Goal: Answer question/provide support

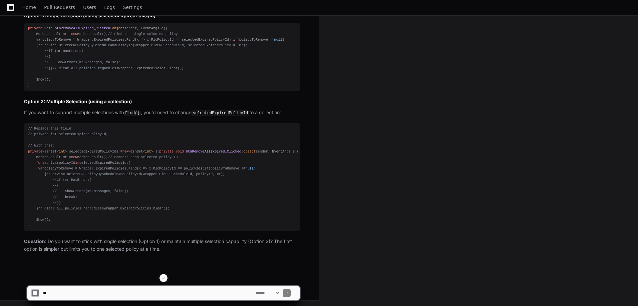
scroll to position [3007, 0]
click at [69, 292] on textarea at bounding box center [148, 293] width 213 height 15
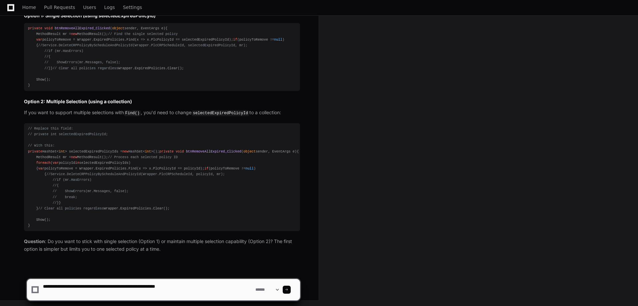
paste textarea "**********"
type textarea "**********"
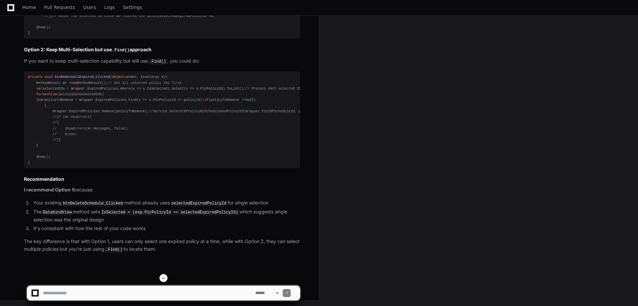
scroll to position [8435, 0]
click at [140, 294] on textarea at bounding box center [148, 293] width 213 height 15
click at [105, 296] on textarea at bounding box center [148, 293] width 213 height 15
type textarea "**********"
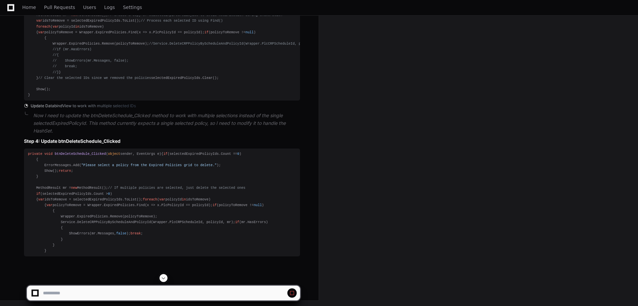
scroll to position [8717, 0]
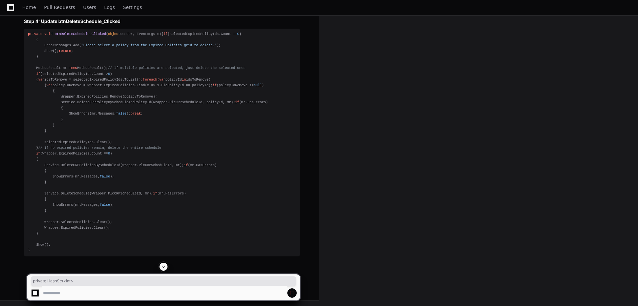
drag, startPoint x: 27, startPoint y: 165, endPoint x: 93, endPoint y: 171, distance: 66.2
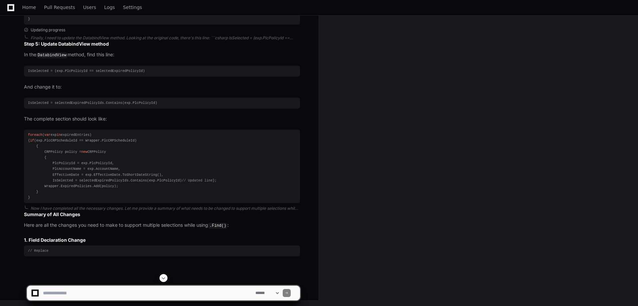
scroll to position [8817, 0]
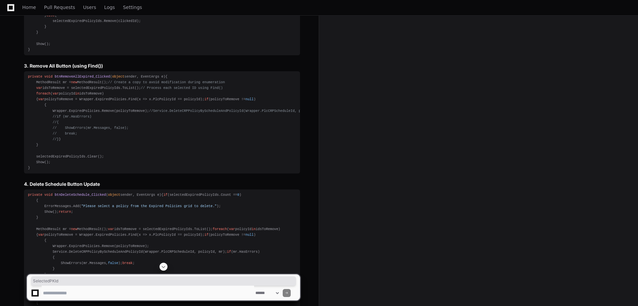
drag, startPoint x: 49, startPoint y: 150, endPoint x: 170, endPoint y: 148, distance: 120.9
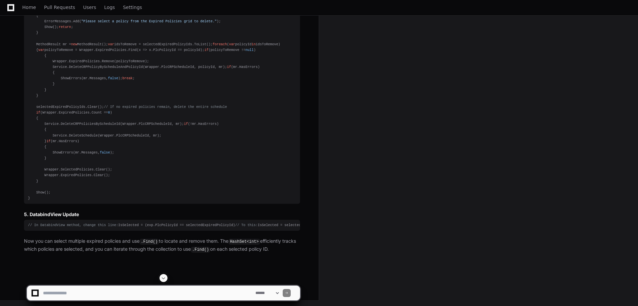
scroll to position [9017, 0]
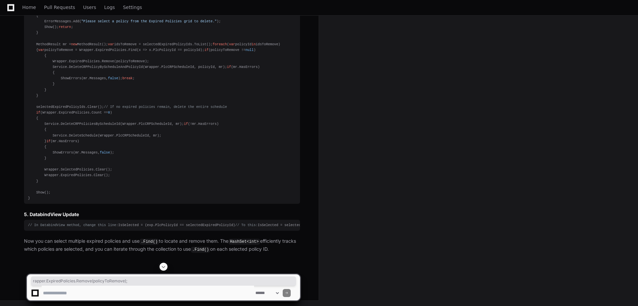
drag, startPoint x: 53, startPoint y: 147, endPoint x: 159, endPoint y: 145, distance: 106.3
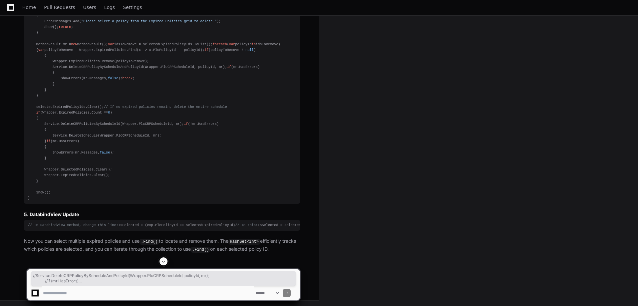
drag, startPoint x: 51, startPoint y: 157, endPoint x: 75, endPoint y: 184, distance: 35.6
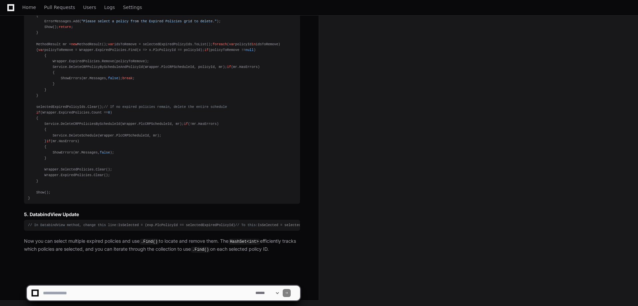
scroll to position [10324, 0]
click at [163, 228] on div "// In DatabindView method, change this line: IsSelected = (exp.PlcPolicyId == s…" at bounding box center [162, 226] width 268 height 6
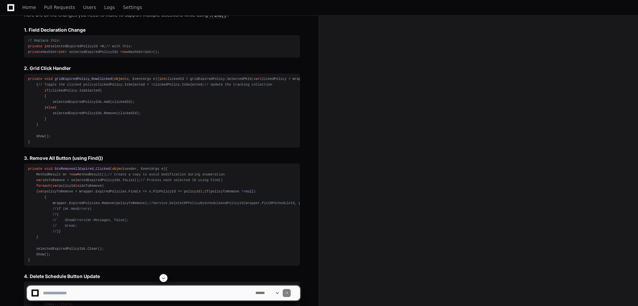
scroll to position [8691, 0]
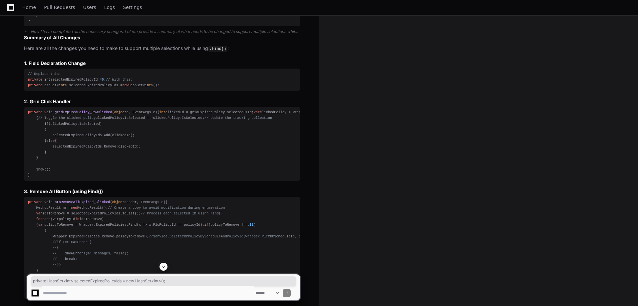
drag, startPoint x: 156, startPoint y: 192, endPoint x: 23, endPoint y: 189, distance: 132.6
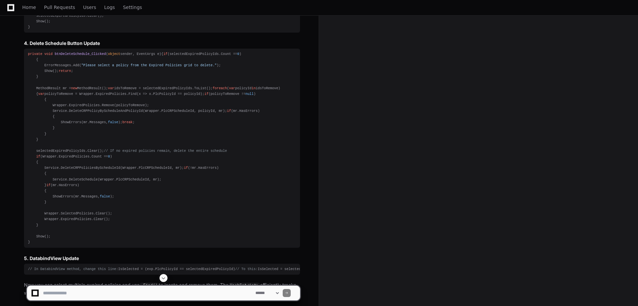
scroll to position [8991, 0]
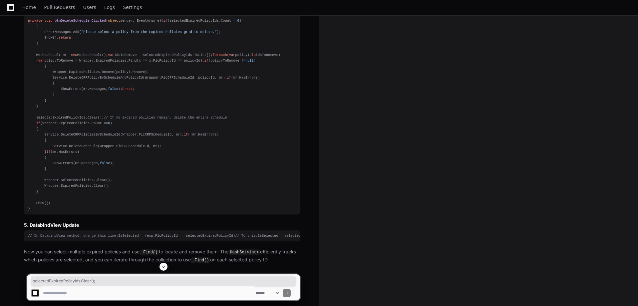
drag, startPoint x: 103, startPoint y: 239, endPoint x: 32, endPoint y: 243, distance: 70.7
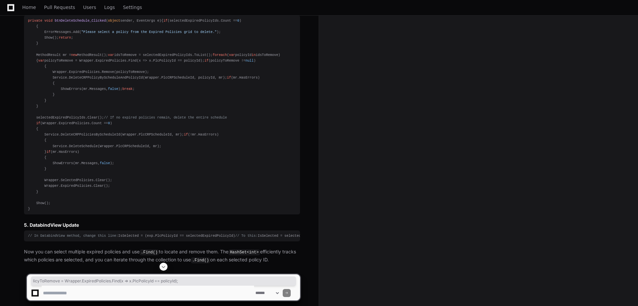
drag, startPoint x: 54, startPoint y: 150, endPoint x: 221, endPoint y: 163, distance: 166.7
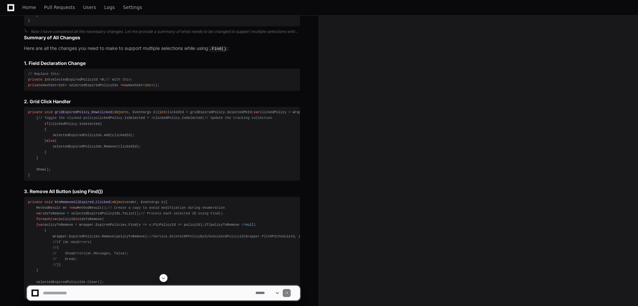
scroll to position [8725, 0]
